Goal: Task Accomplishment & Management: Manage account settings

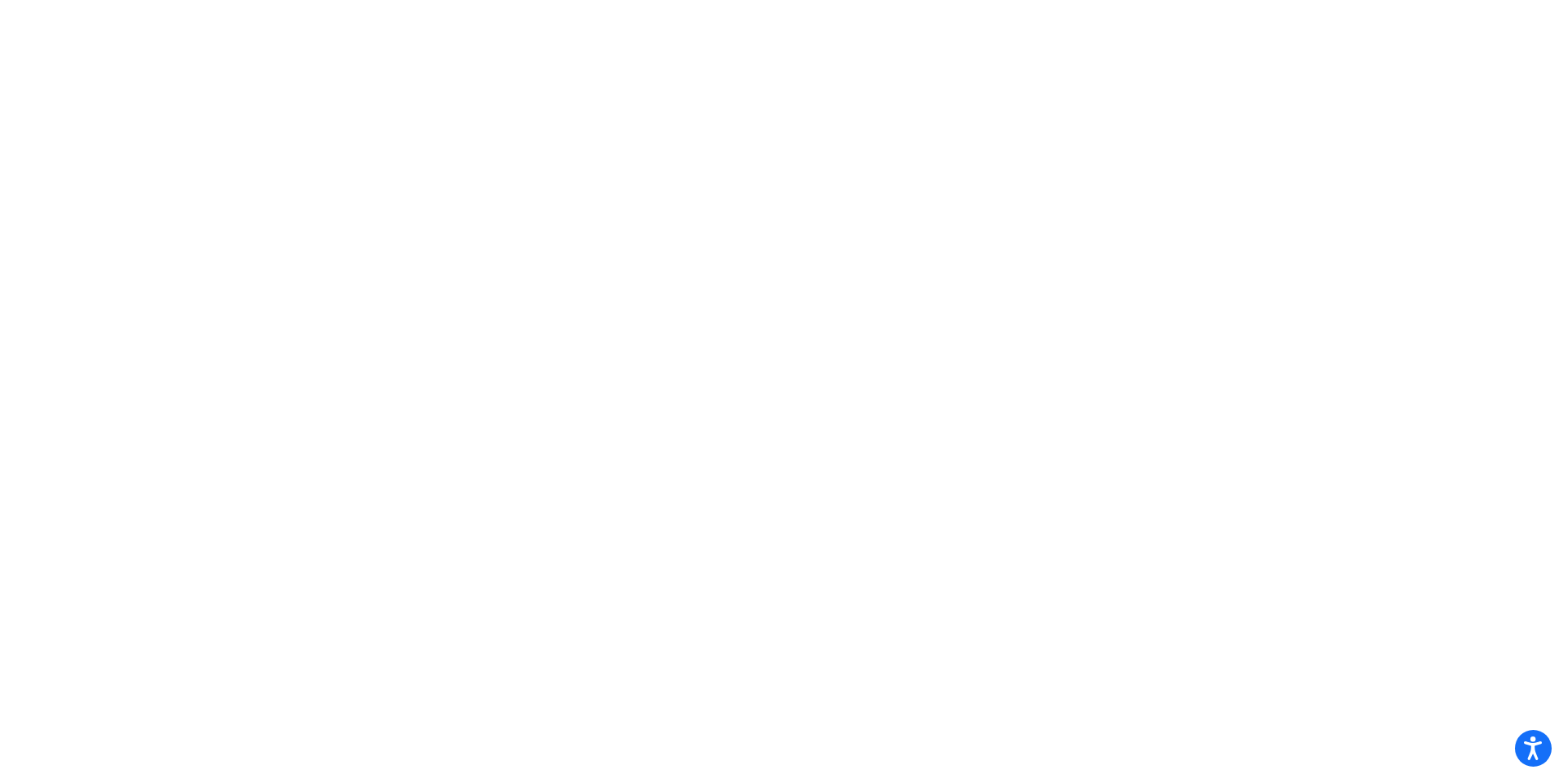
click at [554, 149] on mat-sidenav-content at bounding box center [784, 391] width 1568 height 783
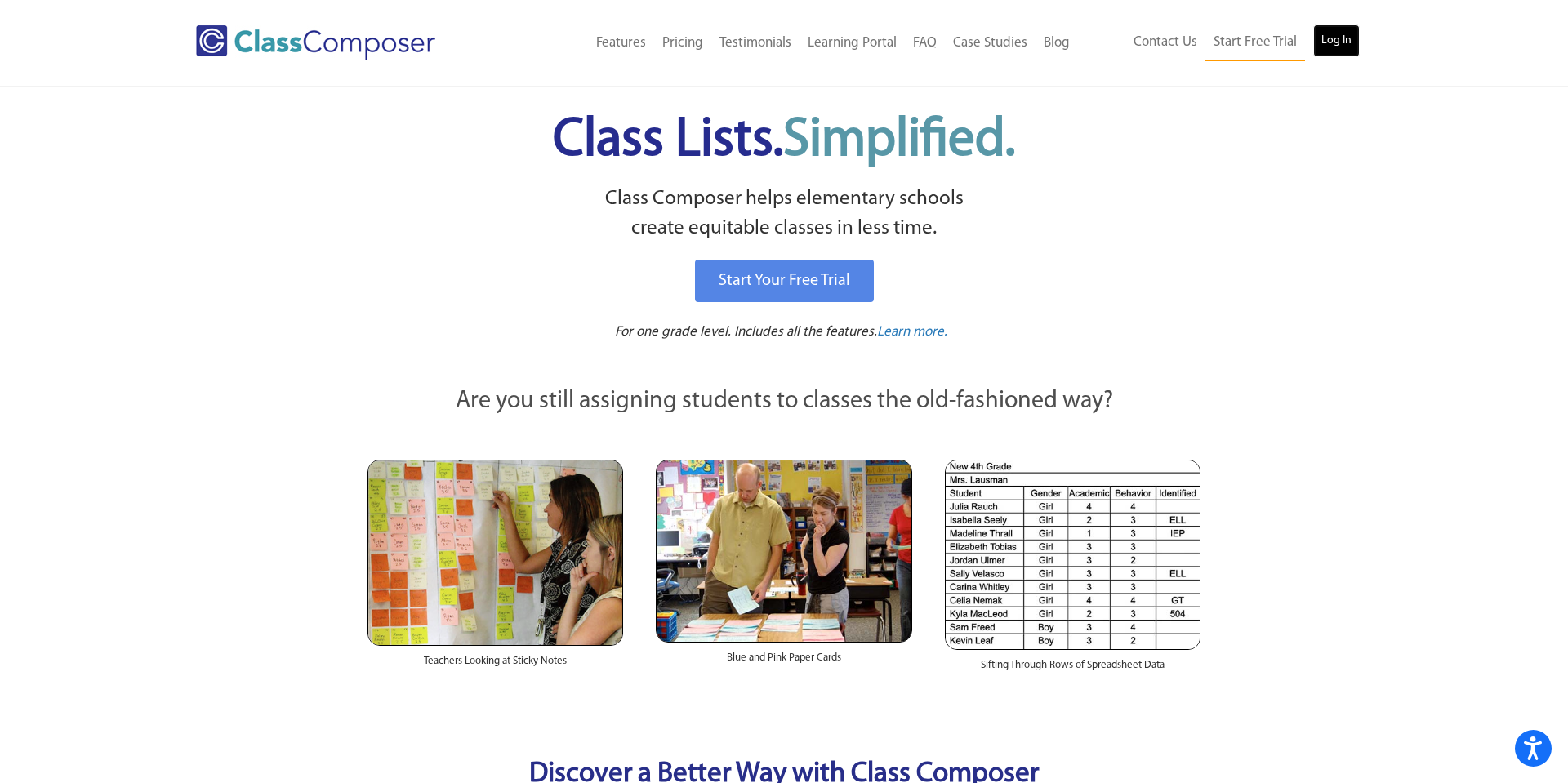
click at [1327, 42] on link "Log In" at bounding box center [1336, 40] width 46 height 33
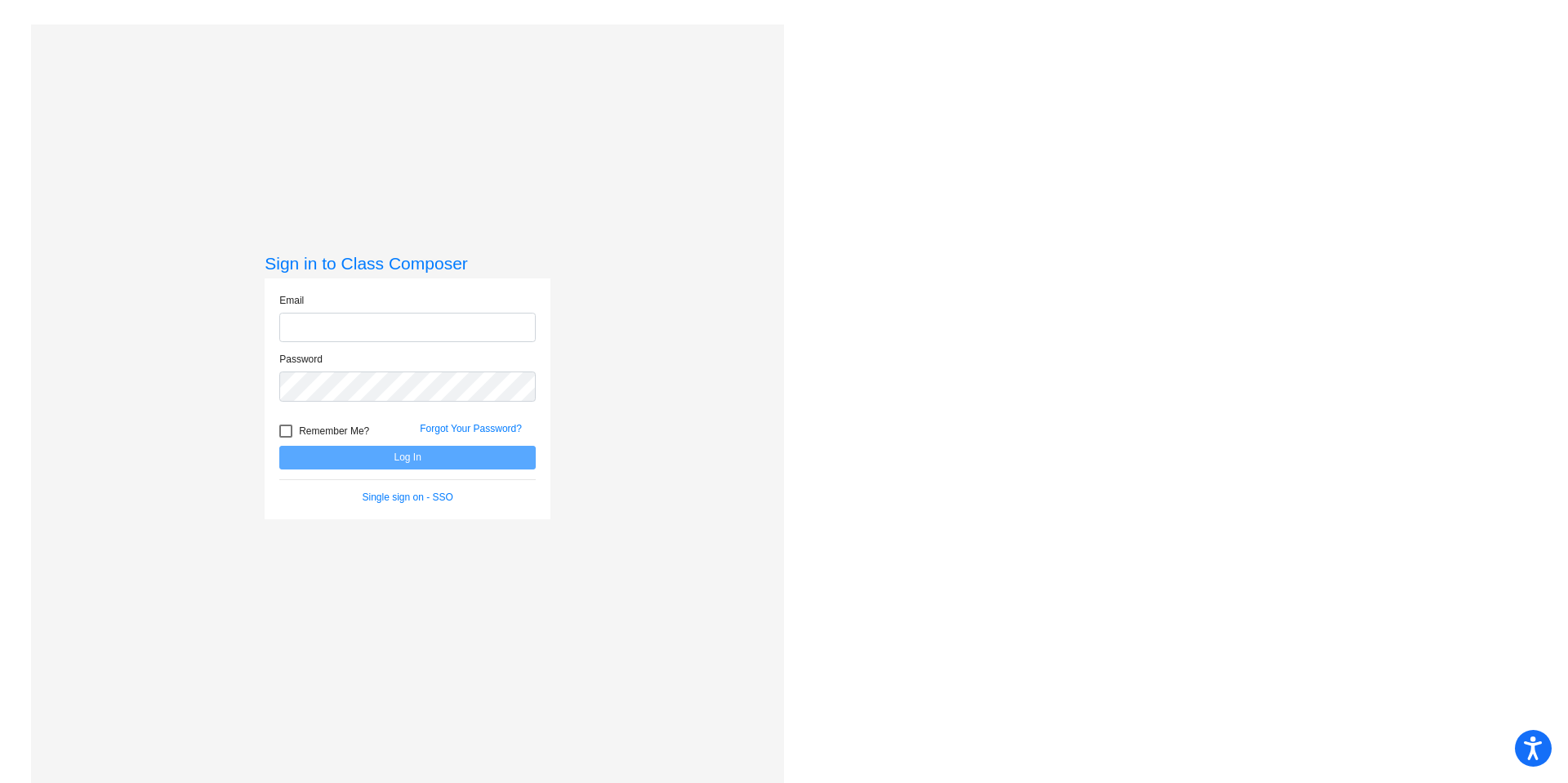
type input "valerie_favrow@lkstevens.wednet.edu"
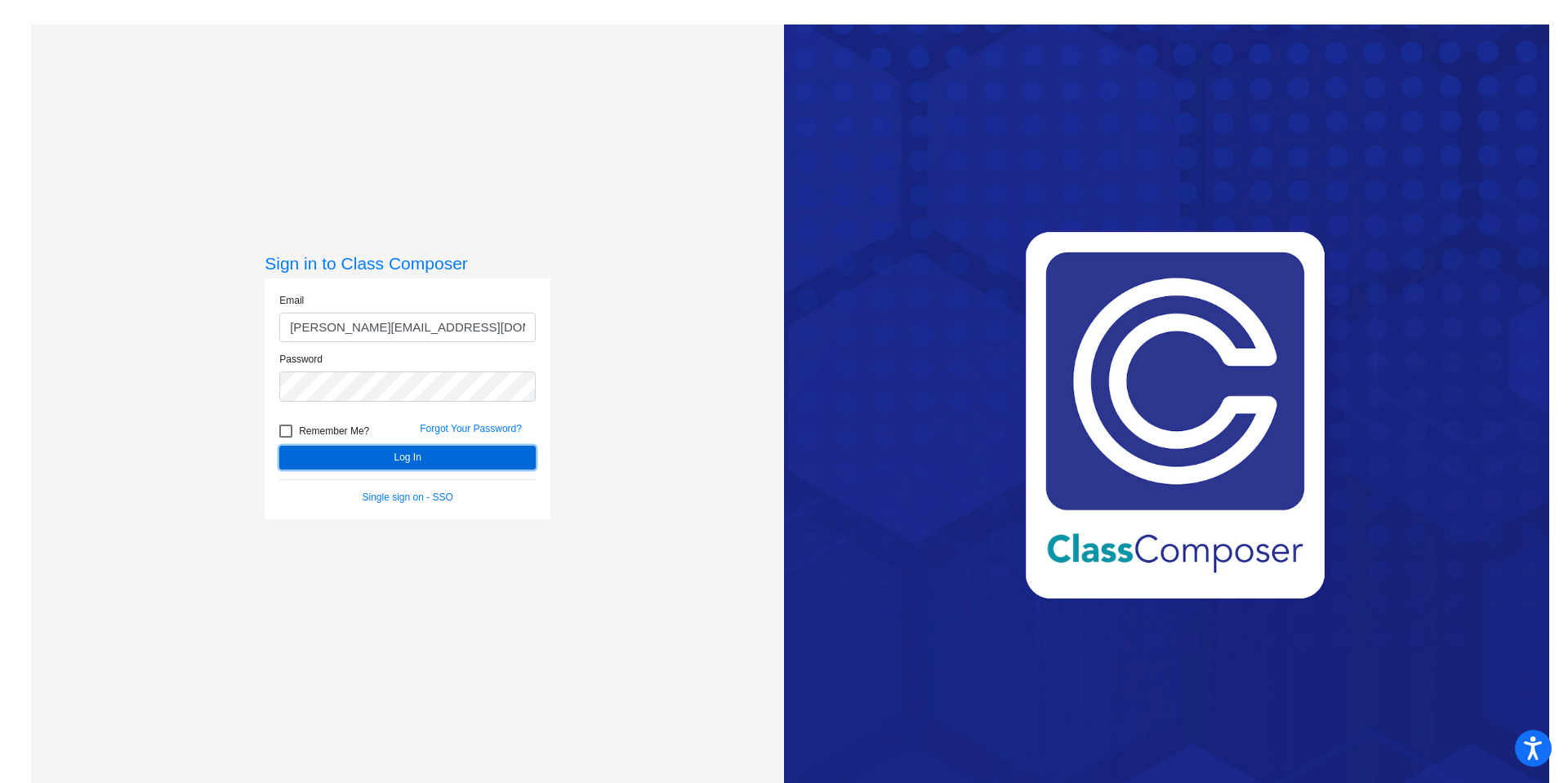
click at [414, 461] on button "Log In" at bounding box center [407, 458] width 256 height 24
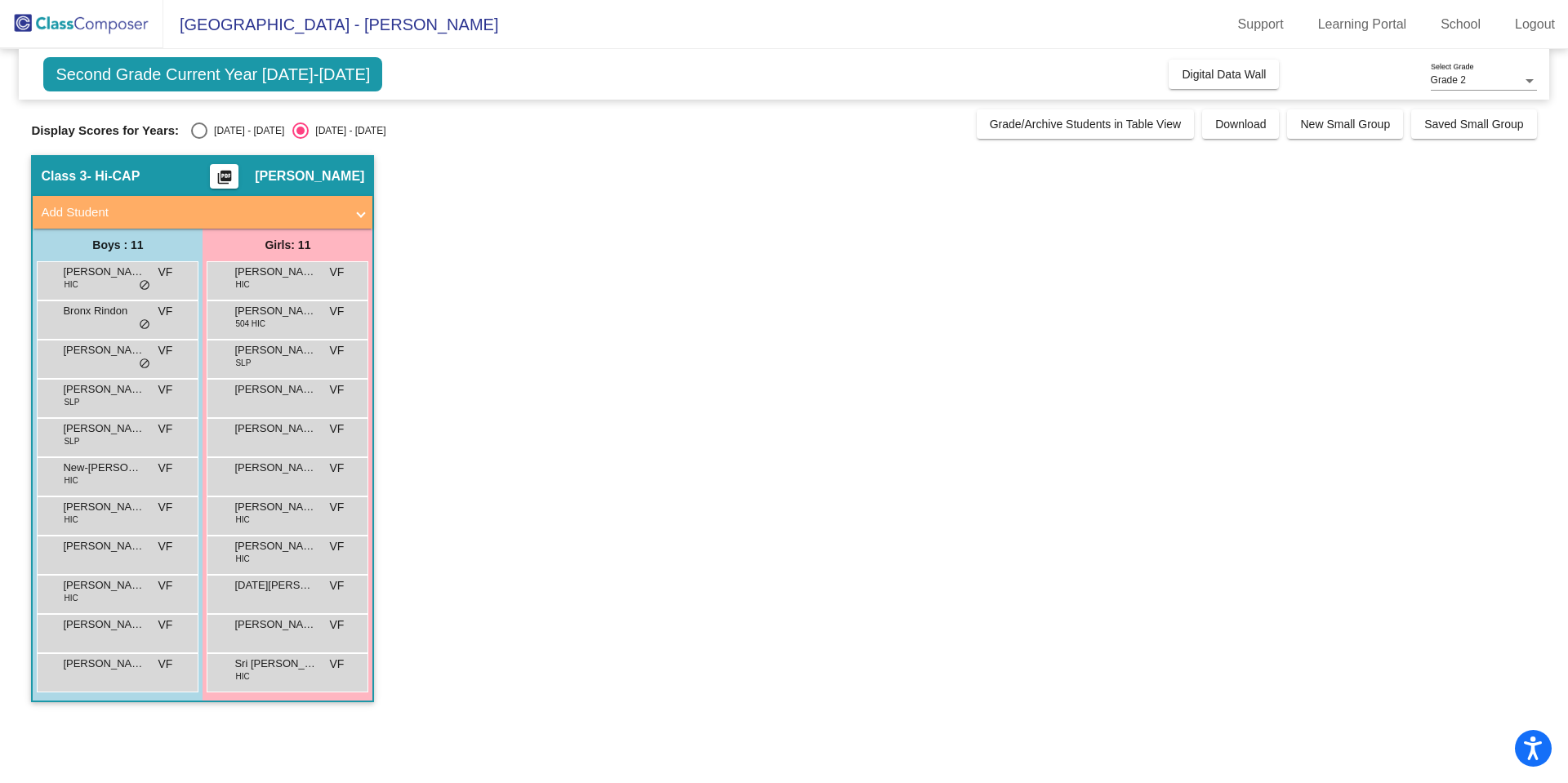
click at [195, 130] on div "Select an option" at bounding box center [199, 130] width 16 height 16
click at [198, 139] on input "2024 - 2025" at bounding box center [198, 139] width 1 height 1
radio input "true"
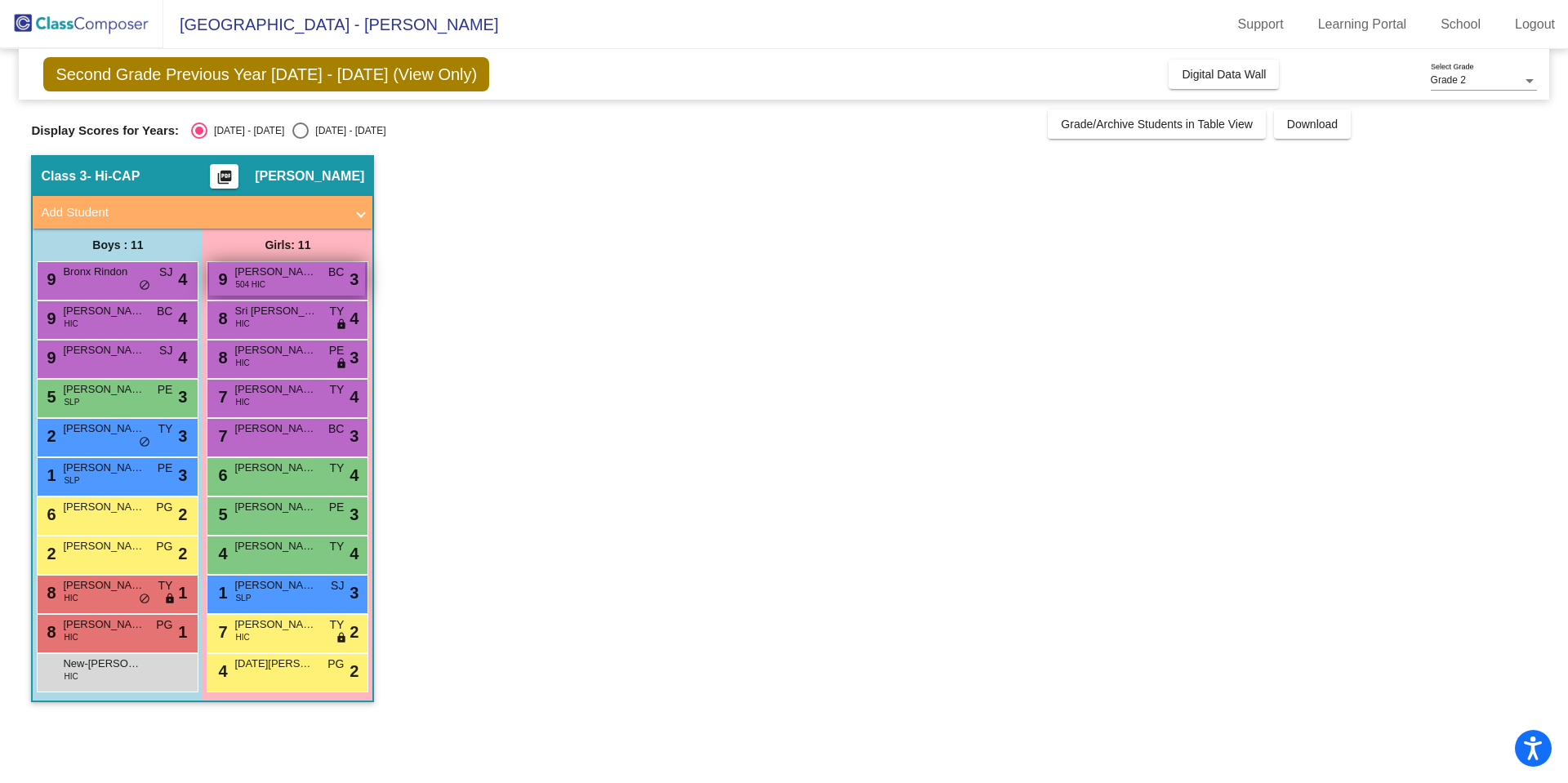
click at [307, 274] on span "Andersen Sullivan" at bounding box center [275, 271] width 82 height 16
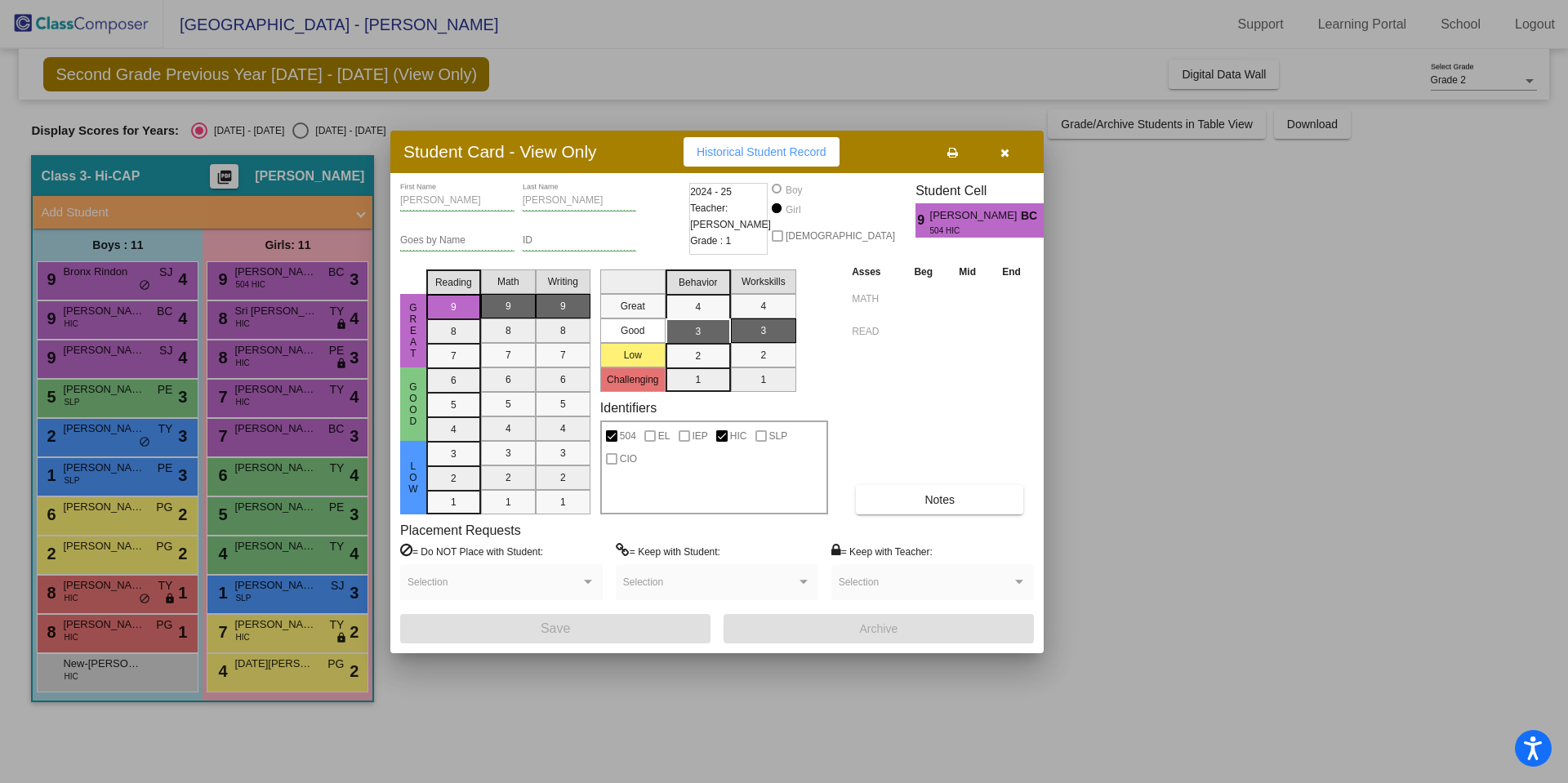
click at [303, 503] on div at bounding box center [784, 391] width 1568 height 783
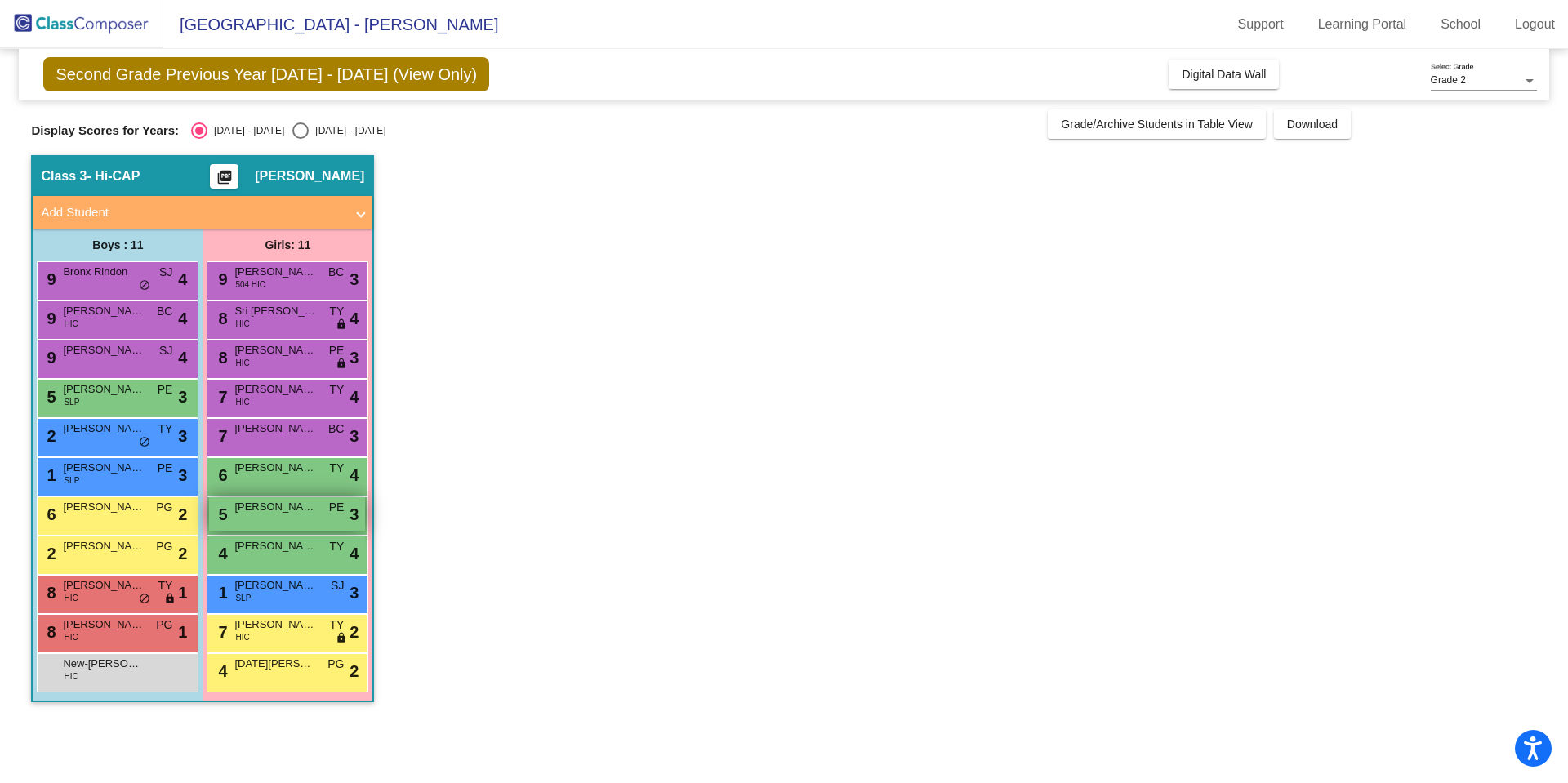
click at [302, 513] on span "Sangeen Baloch" at bounding box center [275, 507] width 82 height 16
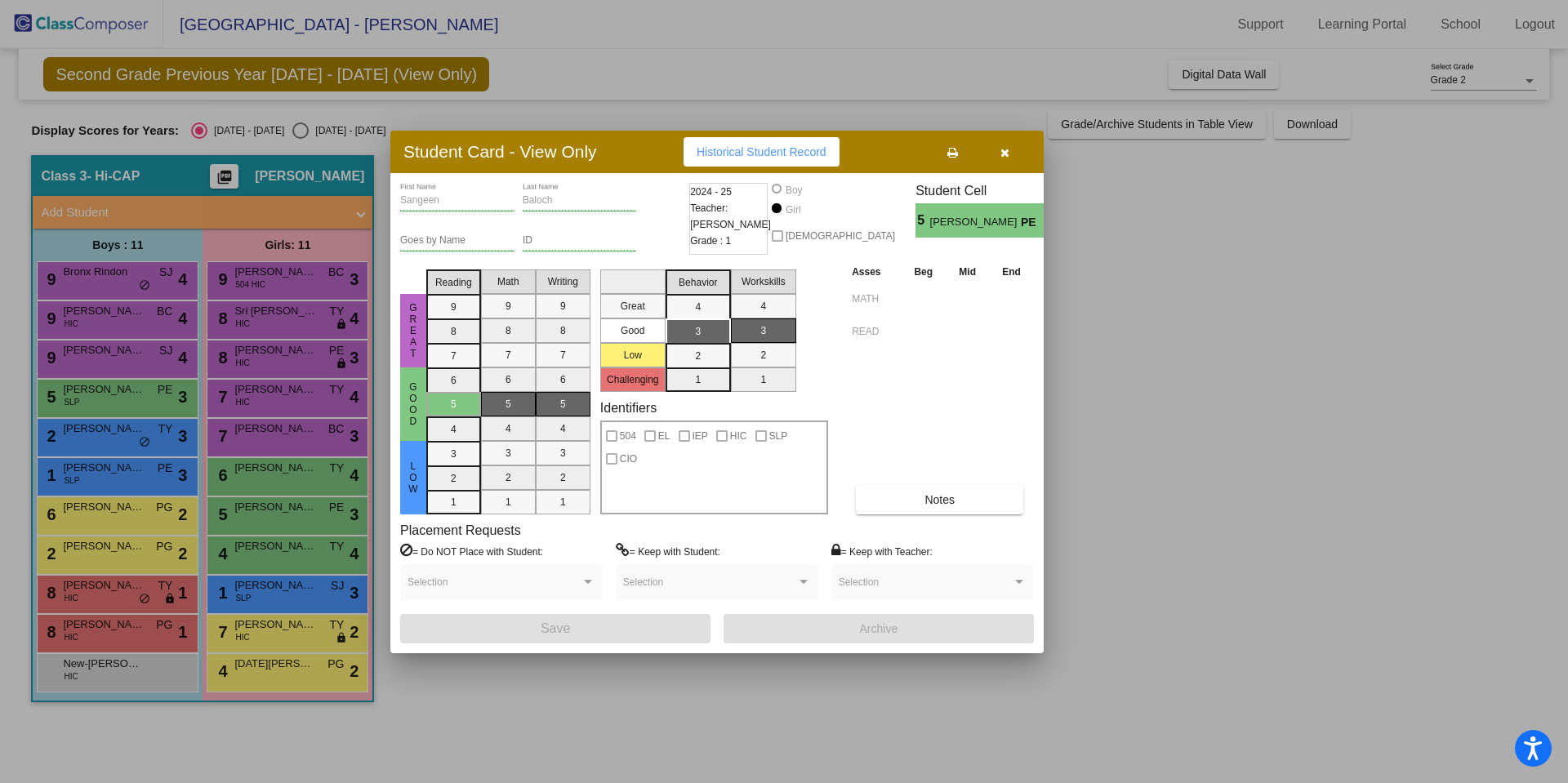
click at [303, 629] on div at bounding box center [784, 391] width 1568 height 783
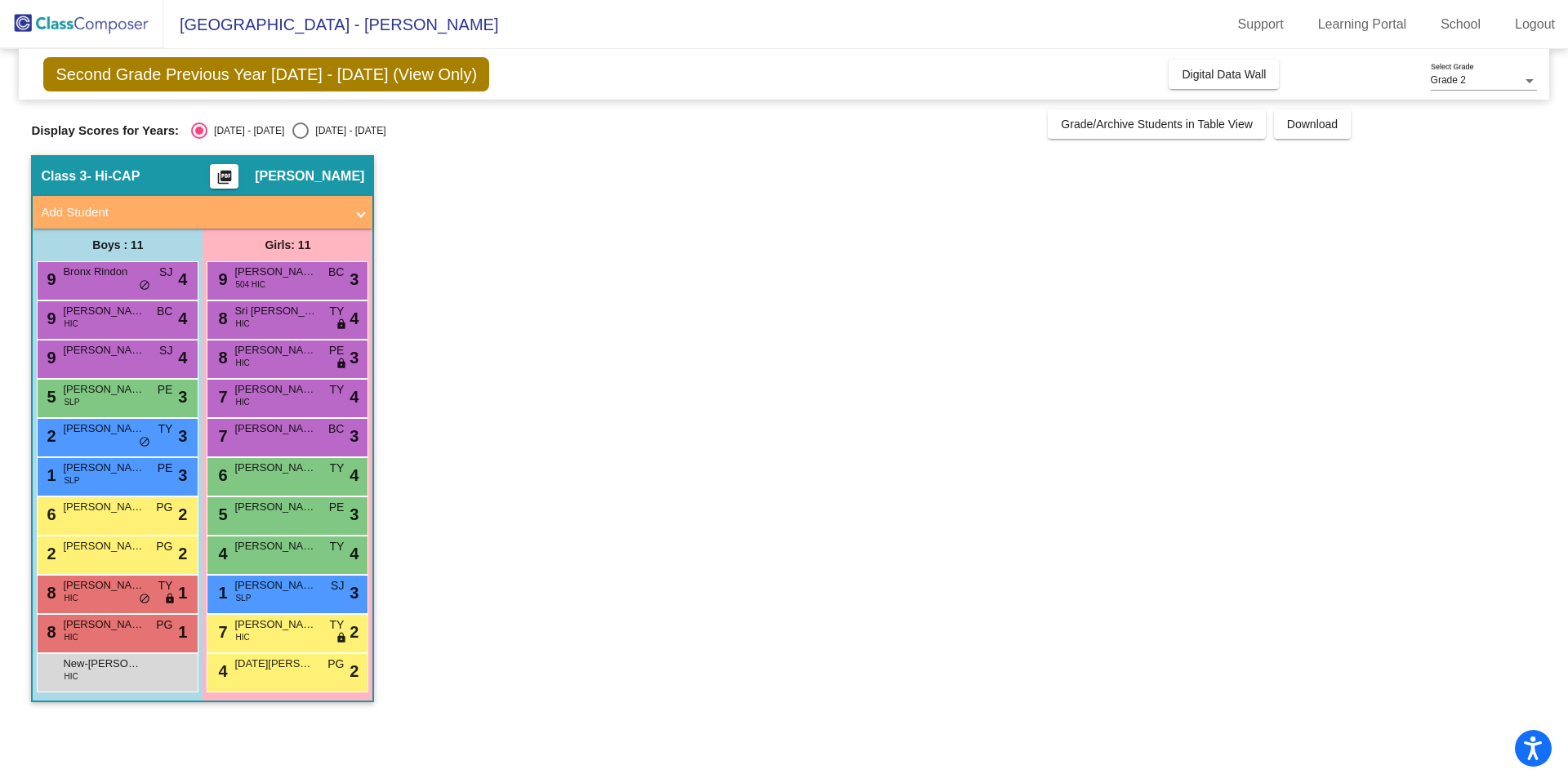
click at [303, 629] on span "Lavinia Contini" at bounding box center [275, 625] width 82 height 16
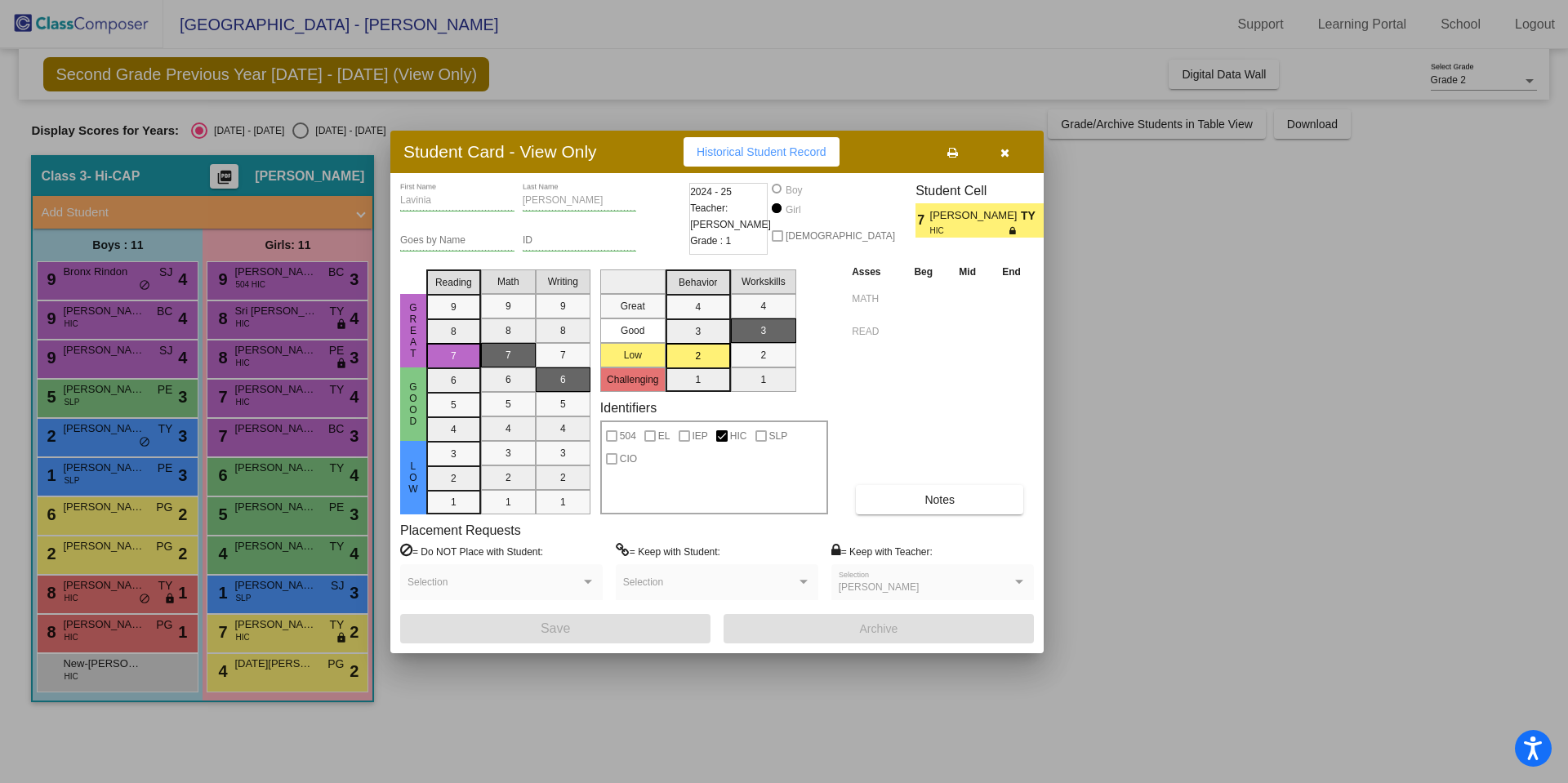
click at [282, 684] on div at bounding box center [784, 391] width 1568 height 783
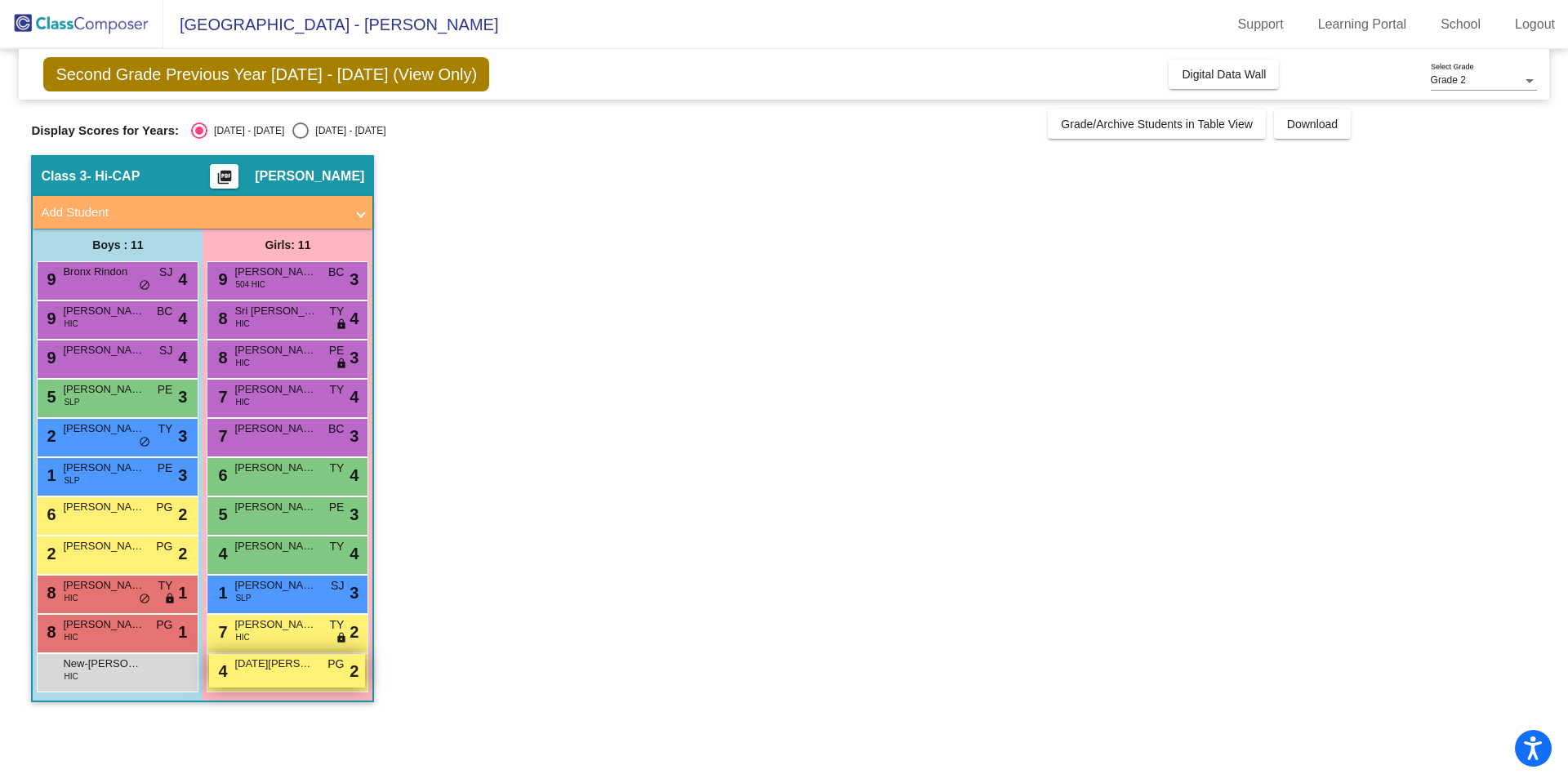
click at [271, 677] on div "4 Noel Robbins PG lock do_not_disturb_alt 2" at bounding box center [287, 671] width 156 height 34
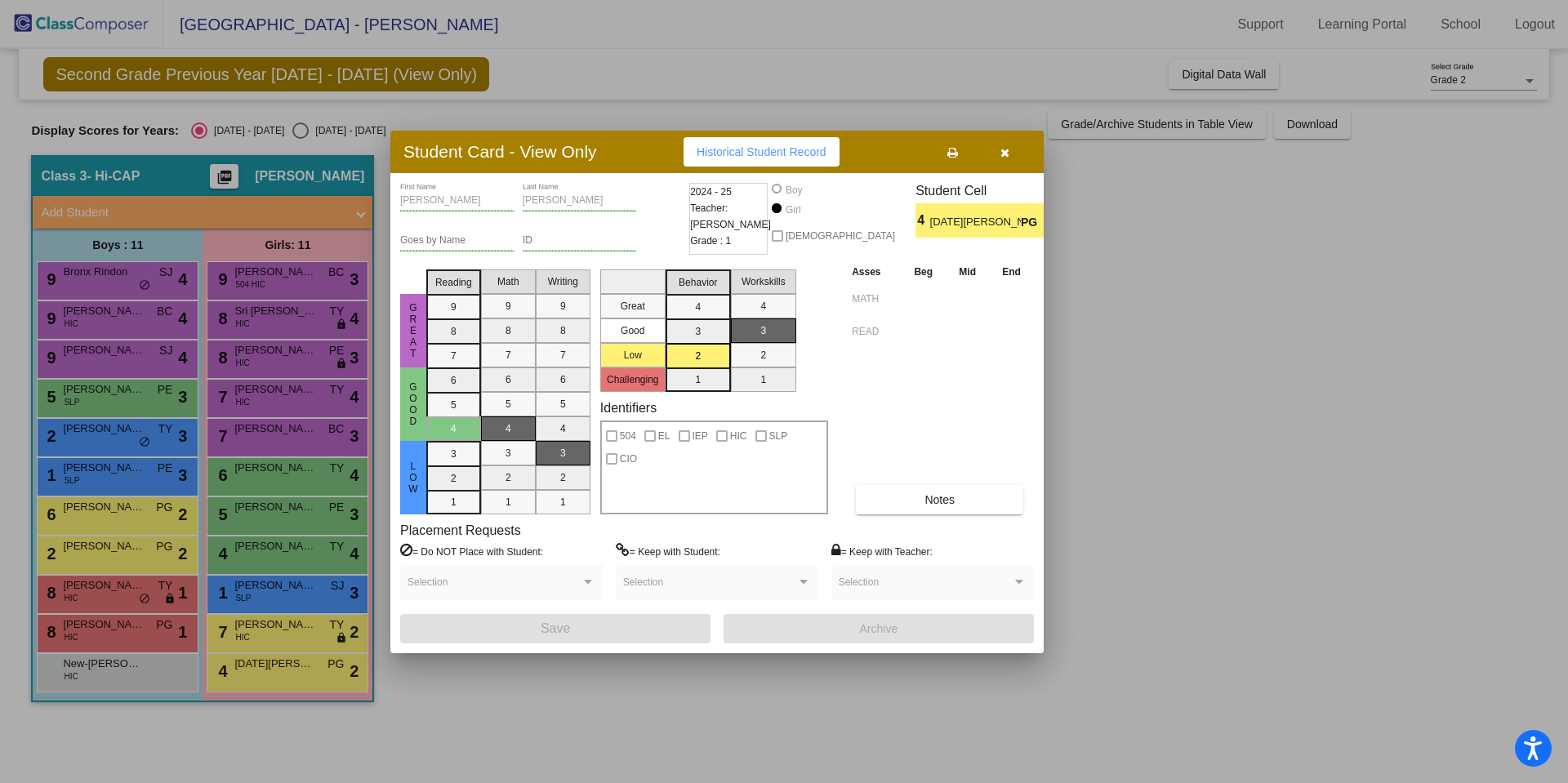
click at [106, 629] on div at bounding box center [784, 391] width 1568 height 783
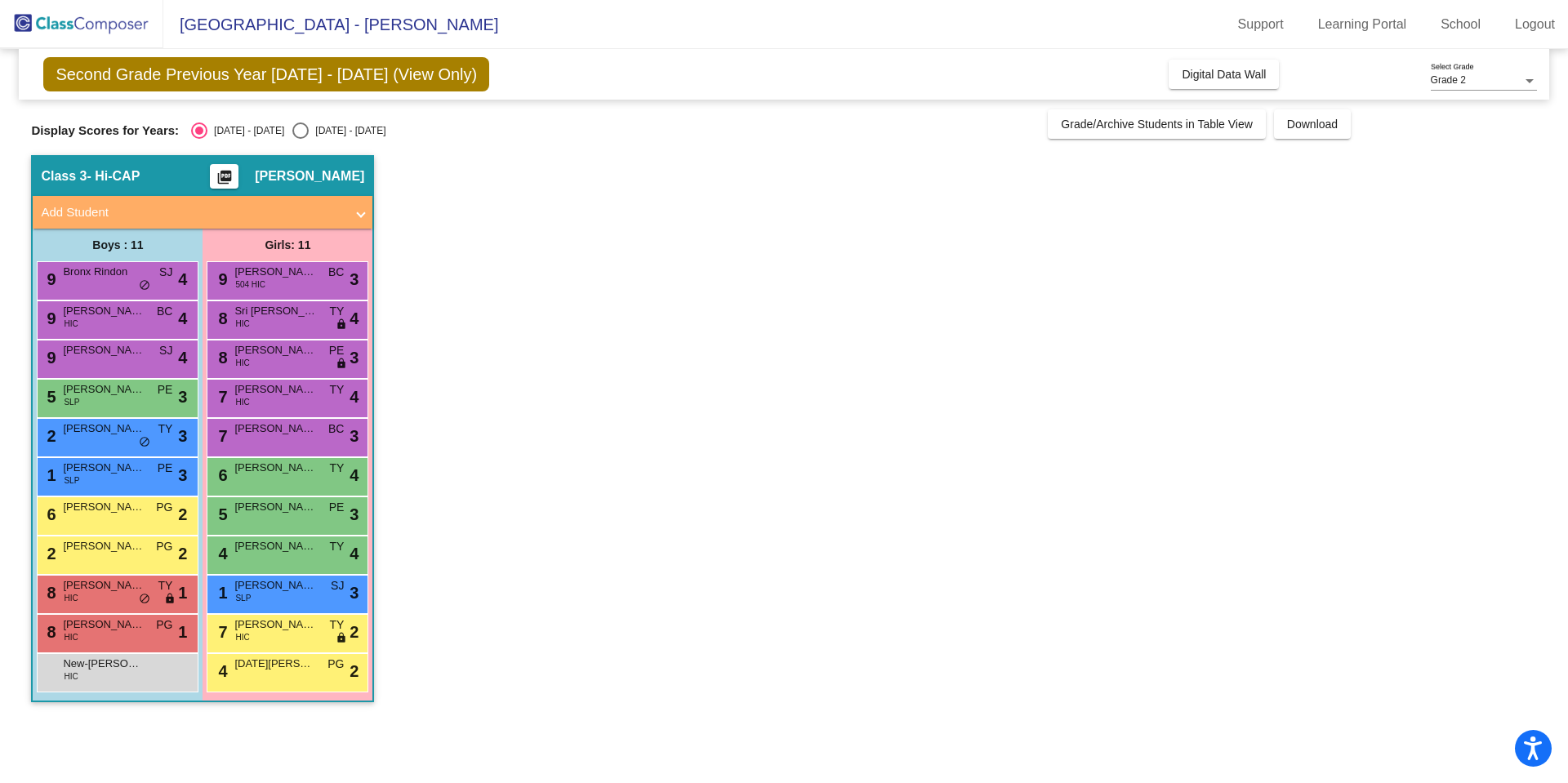
click at [106, 629] on span "Robert Mensah" at bounding box center [104, 625] width 82 height 16
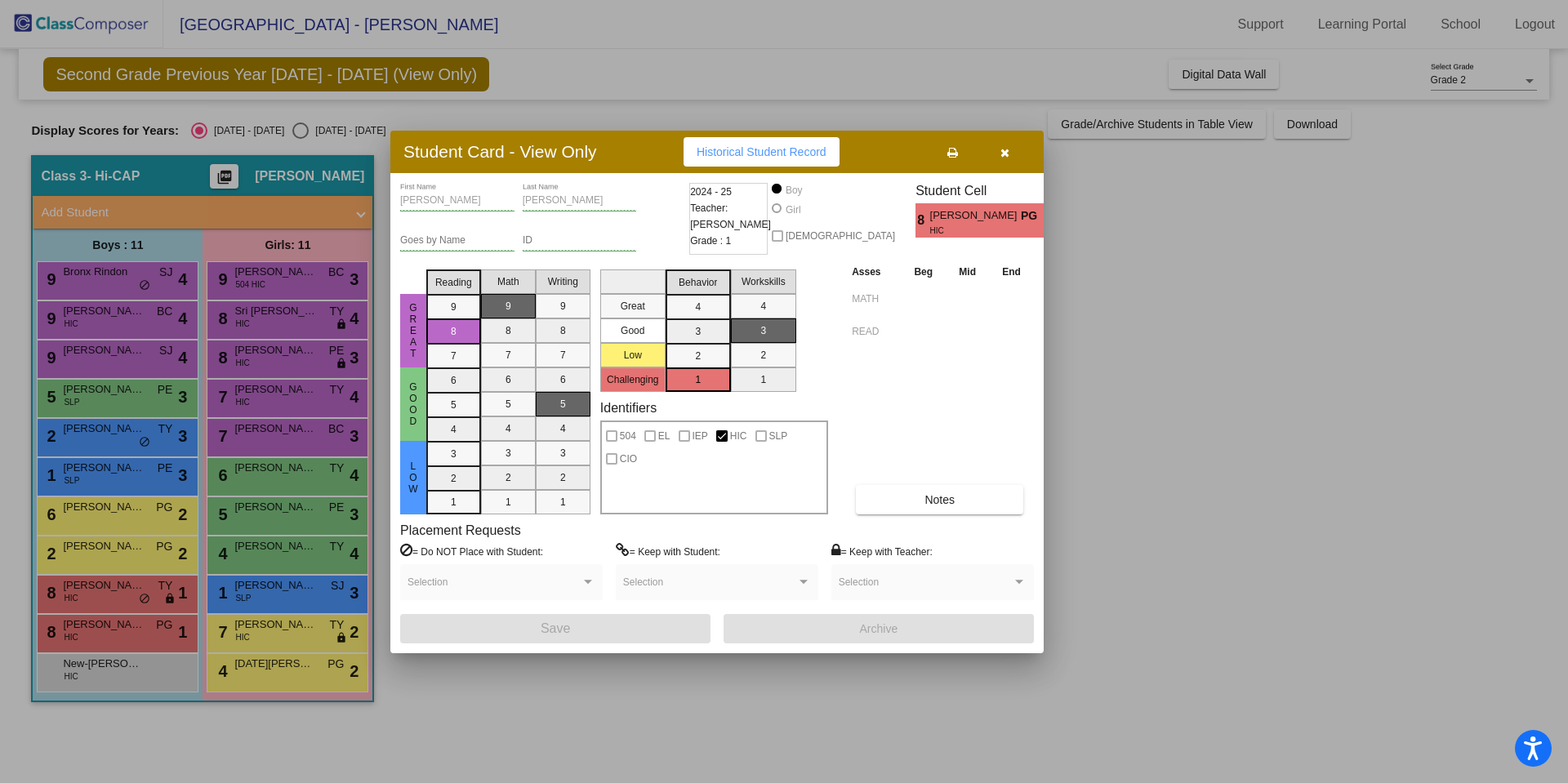
click at [125, 604] on div at bounding box center [784, 391] width 1568 height 783
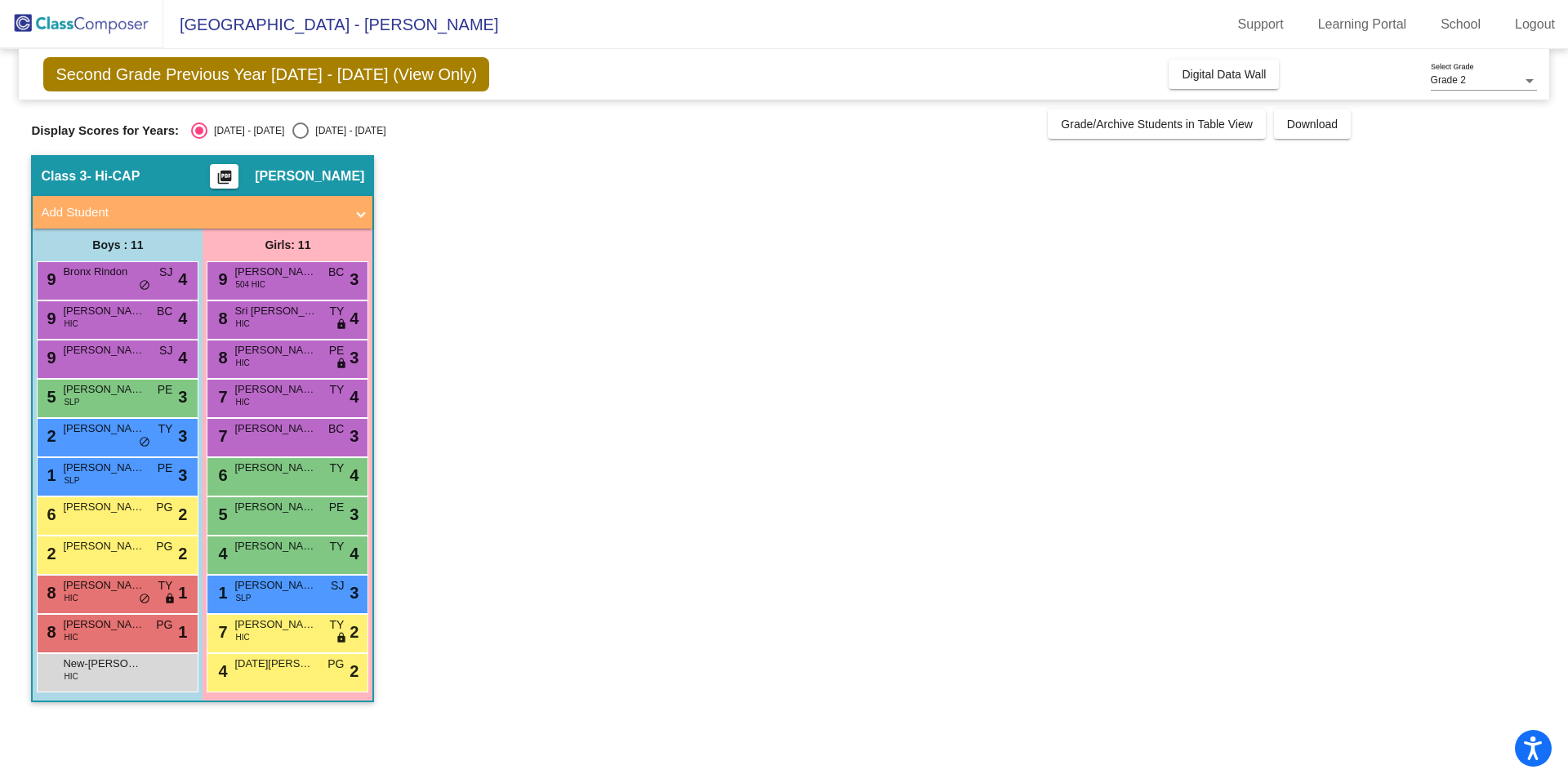
click at [125, 604] on div "8 Benjamin Walters HIC TY lock do_not_disturb_alt 1" at bounding box center [115, 593] width 156 height 34
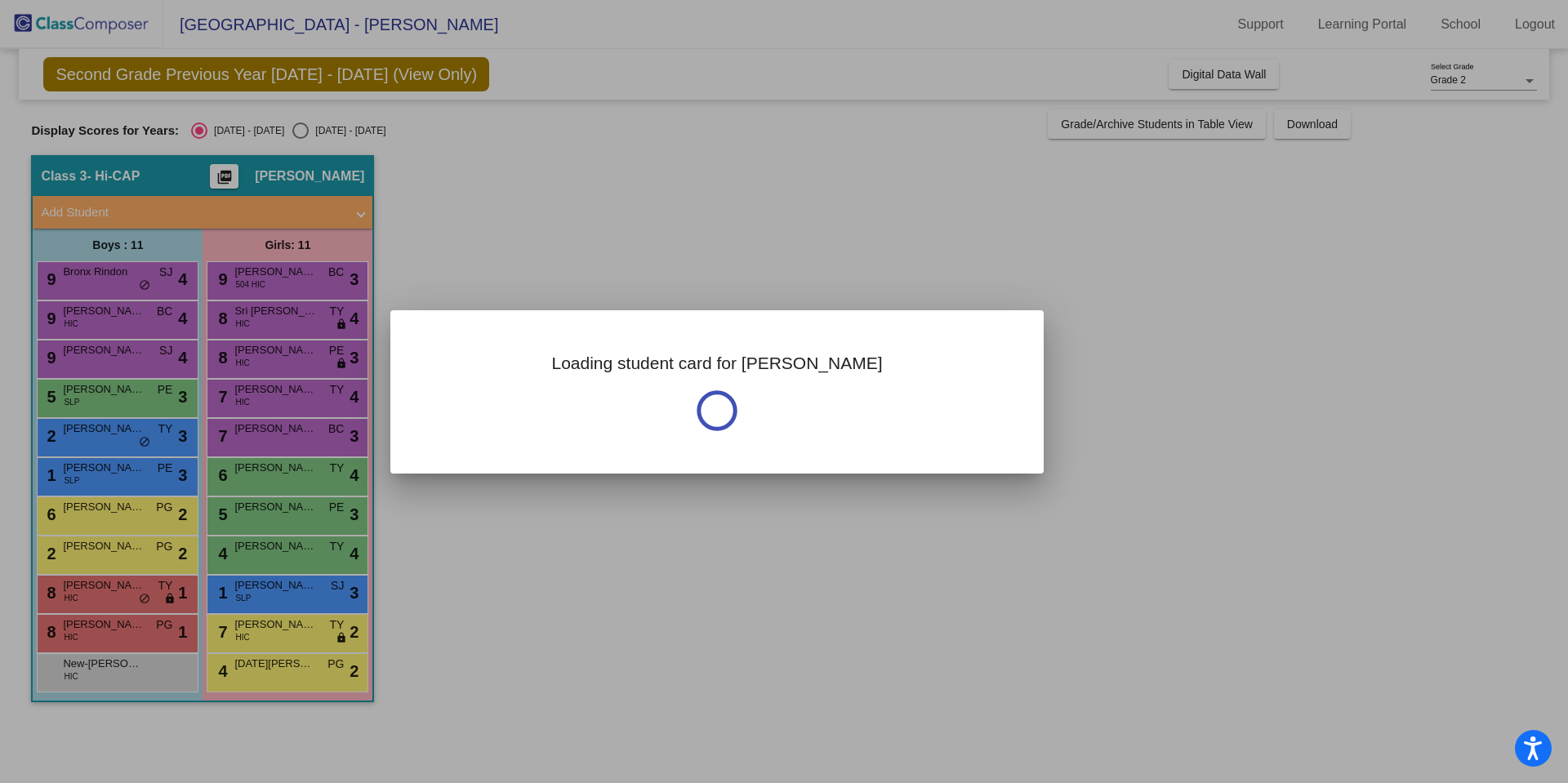
click at [125, 604] on div at bounding box center [784, 391] width 1568 height 783
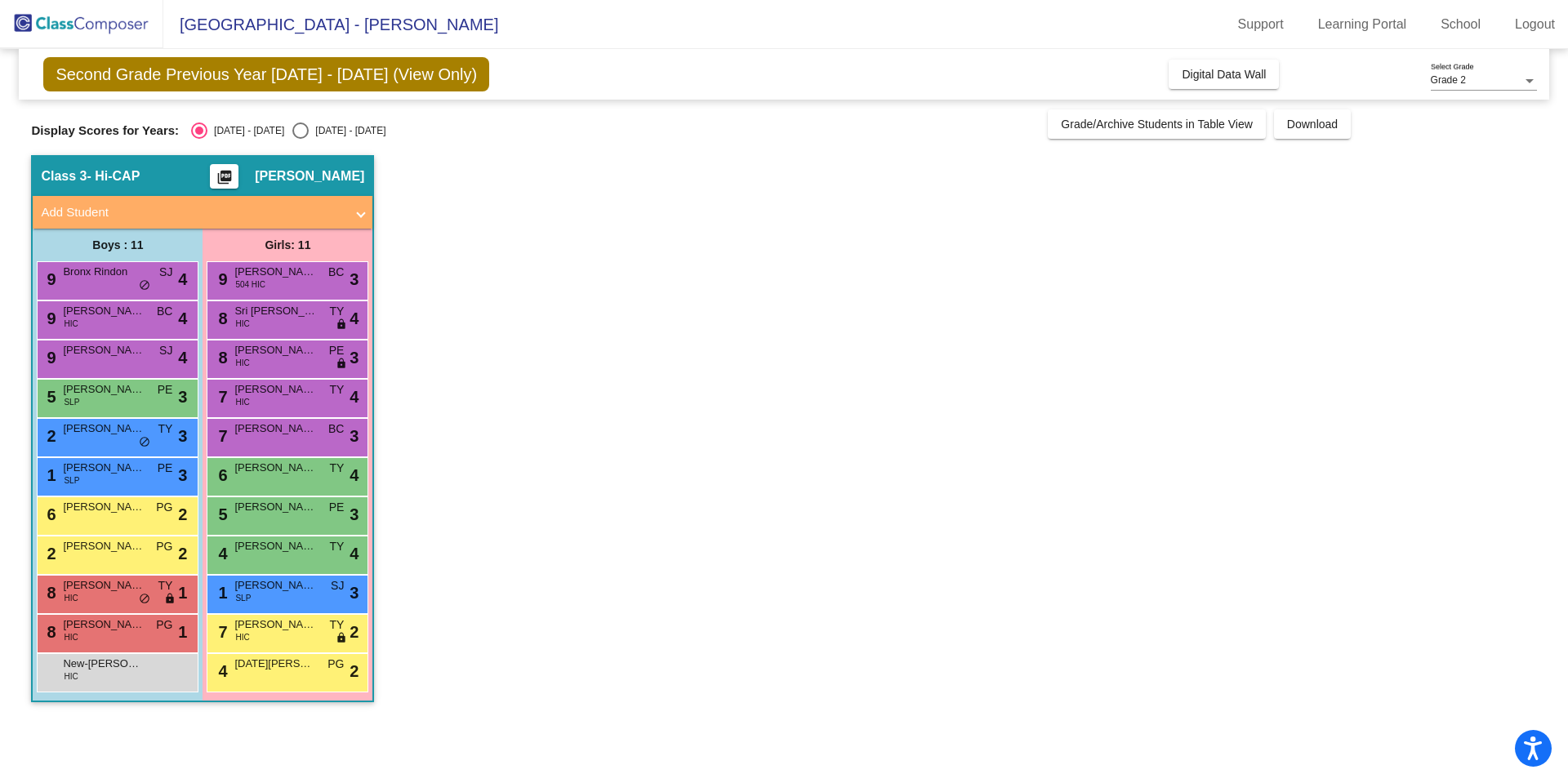
click at [125, 604] on div "8 Benjamin Walters HIC TY lock do_not_disturb_alt 1" at bounding box center [115, 593] width 156 height 34
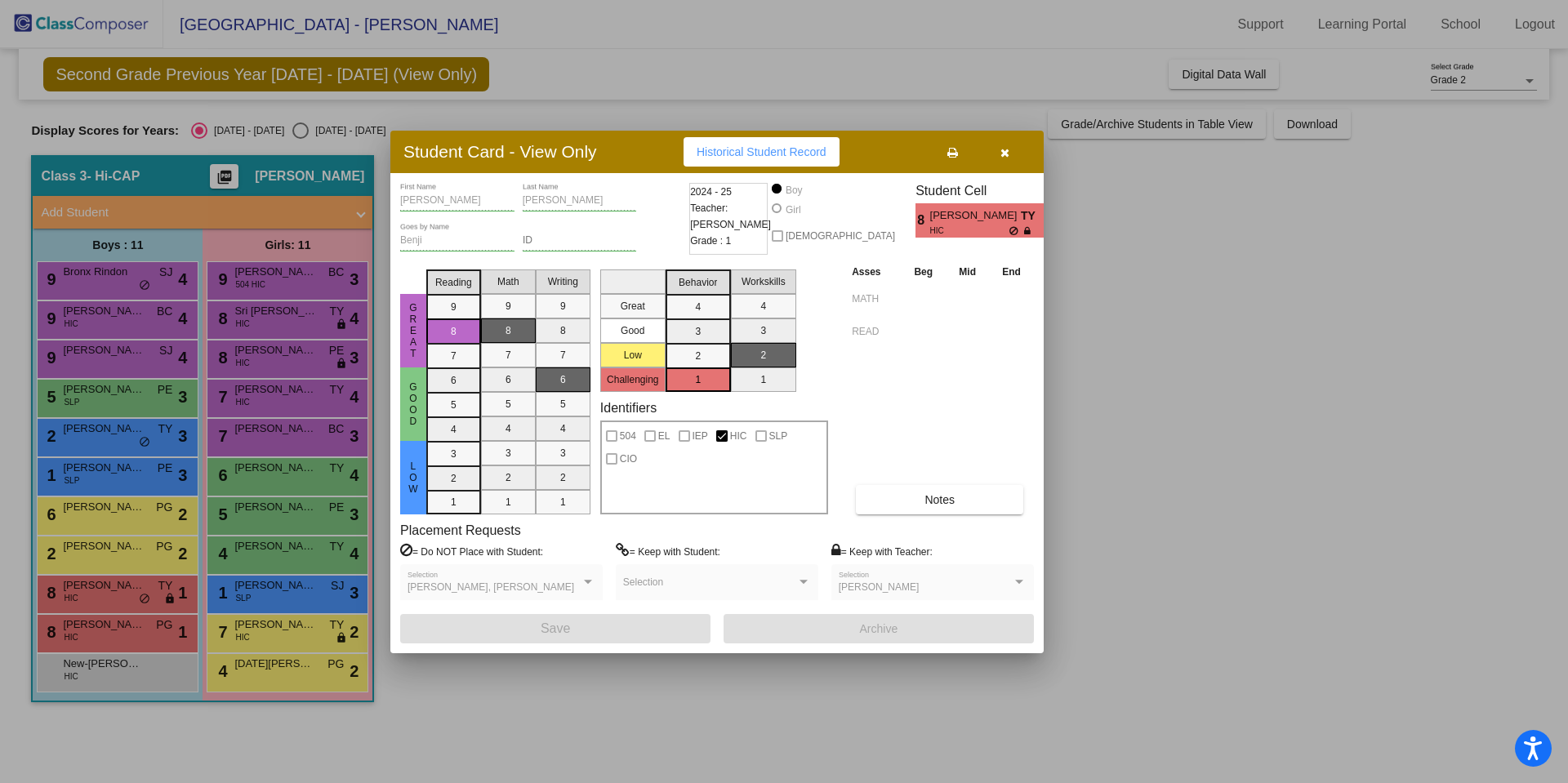
click at [98, 557] on div at bounding box center [784, 391] width 1568 height 783
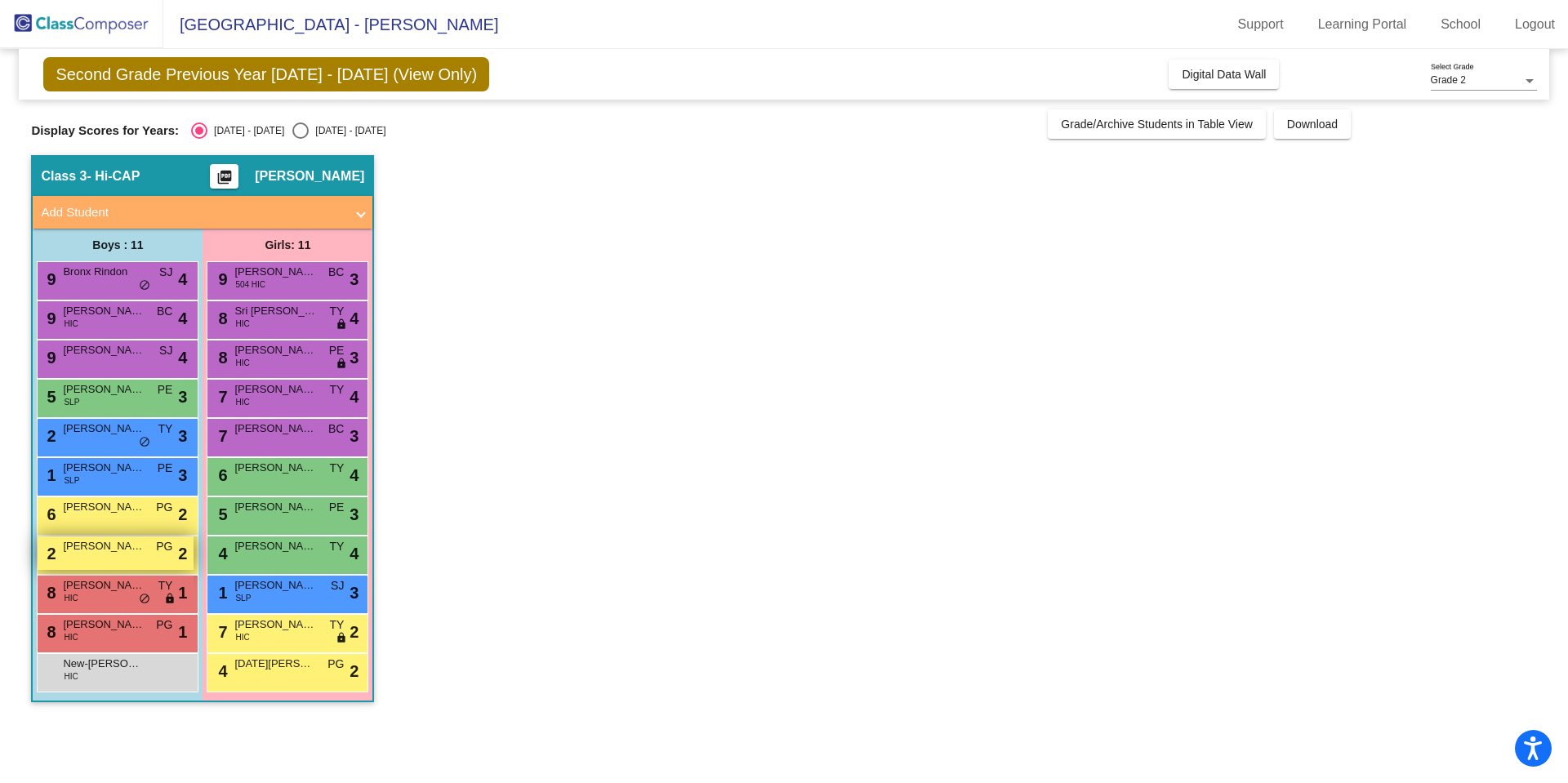
click at [112, 552] on span "Ronald Requa" at bounding box center [104, 546] width 82 height 16
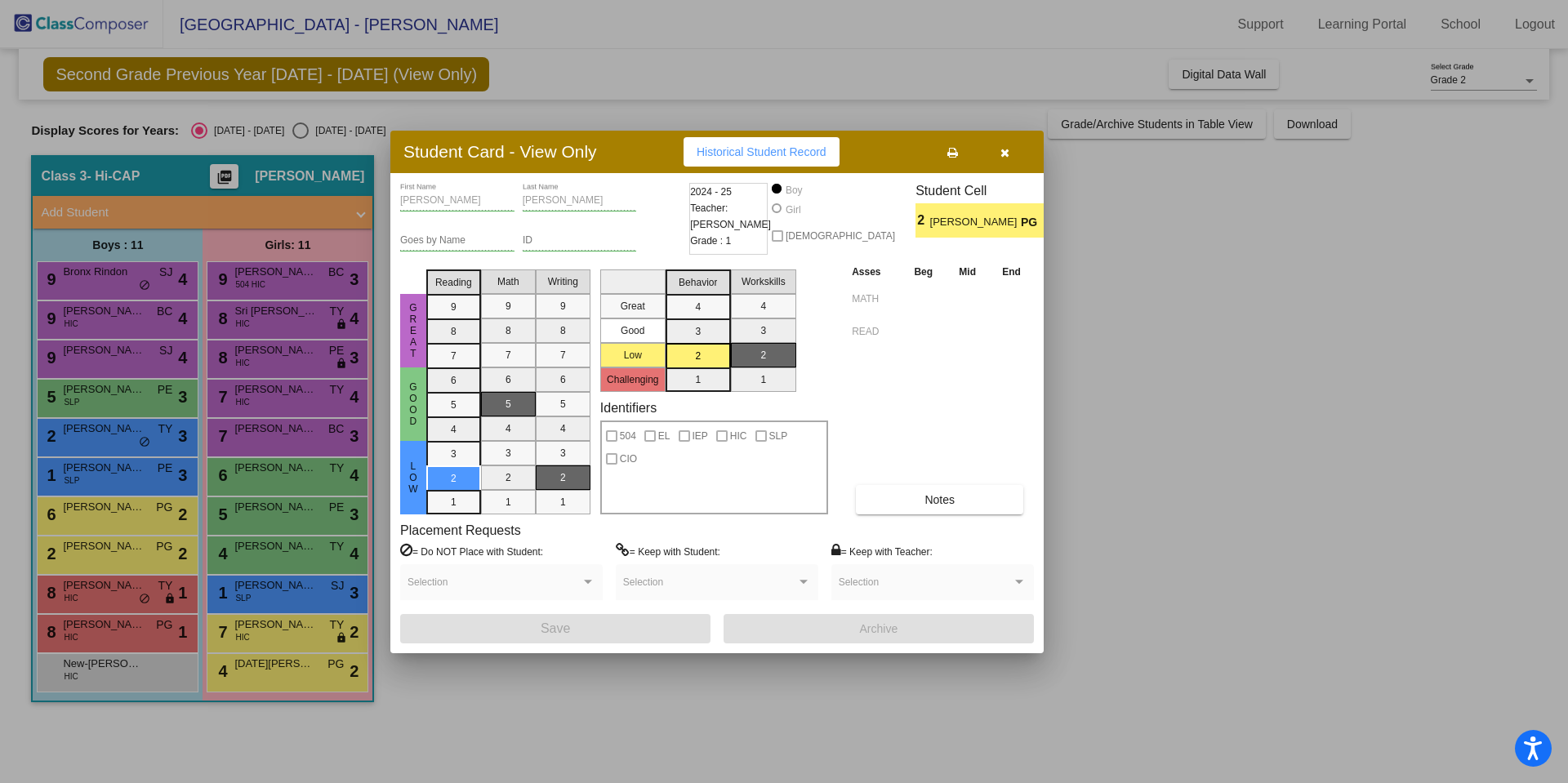
click at [1211, 201] on div at bounding box center [784, 391] width 1568 height 783
